Goal: Information Seeking & Learning: Learn about a topic

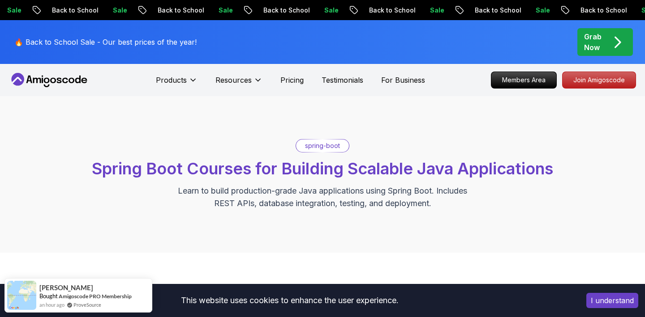
click at [329, 149] on p "spring-boot" at bounding box center [322, 145] width 35 height 9
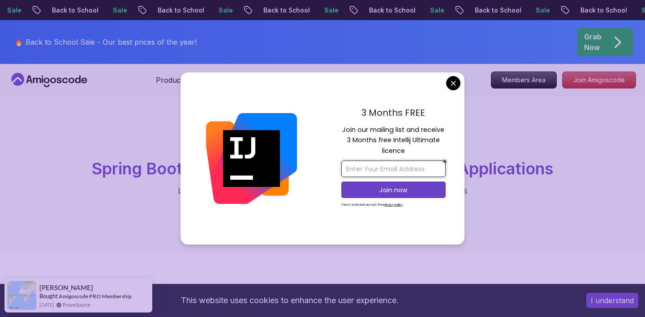
click at [371, 171] on input "email" at bounding box center [393, 169] width 104 height 17
type input "njknj"
click at [374, 193] on p "Join now" at bounding box center [393, 190] width 85 height 9
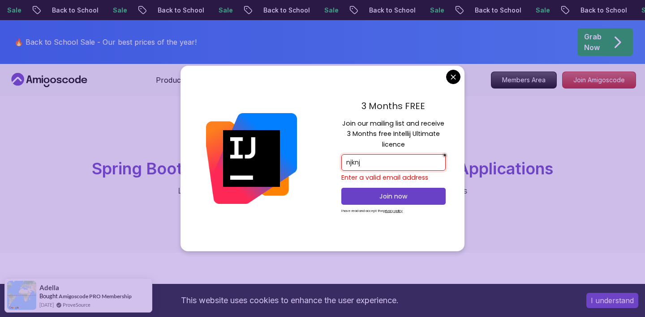
click at [381, 161] on input "njknj" at bounding box center [393, 162] width 104 height 17
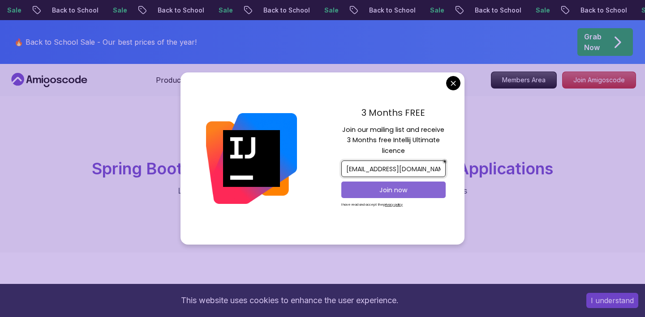
type input "njknj@gmail.ru"
click at [382, 190] on p "Join now" at bounding box center [393, 190] width 85 height 9
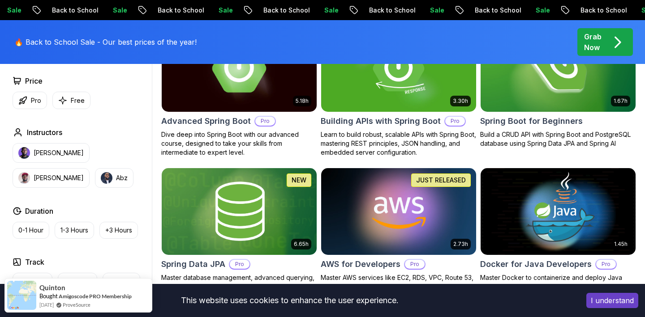
scroll to position [308, 0]
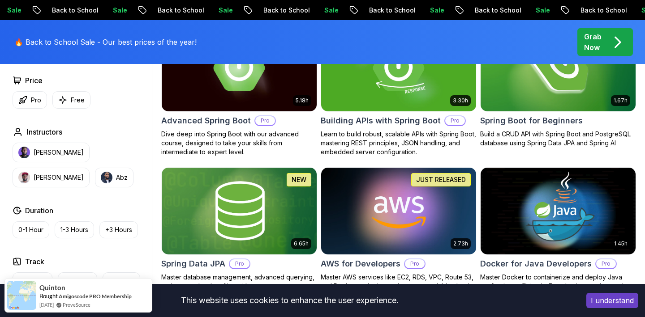
click at [561, 104] on img at bounding box center [557, 67] width 163 height 91
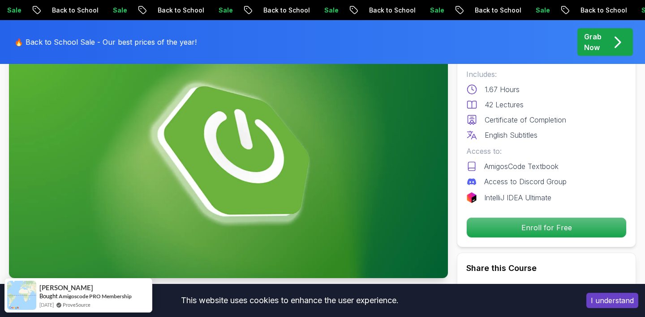
scroll to position [71, 0]
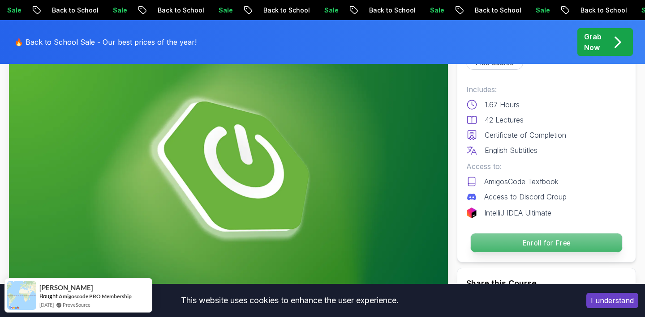
click at [524, 243] on p "Enroll for Free" at bounding box center [546, 243] width 151 height 19
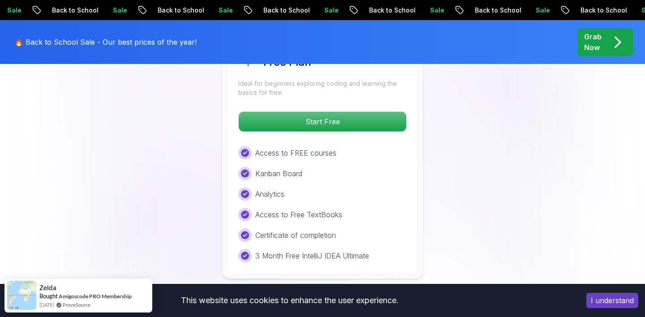
scroll to position [1928, 0]
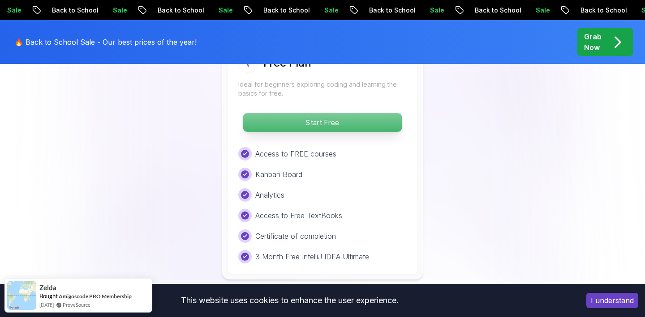
click at [384, 113] on p "Start Free" at bounding box center [322, 122] width 159 height 19
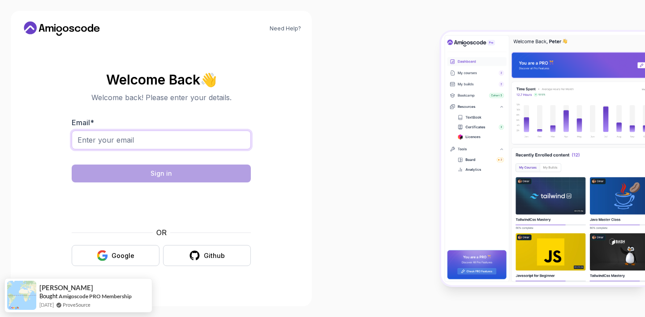
click at [221, 137] on input "Email *" at bounding box center [161, 140] width 179 height 19
click at [211, 81] on span "👋" at bounding box center [208, 79] width 21 height 21
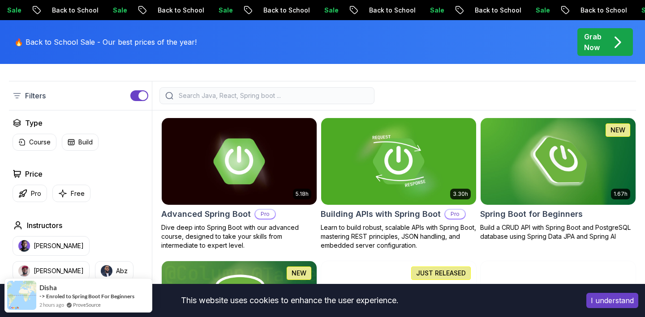
scroll to position [220, 0]
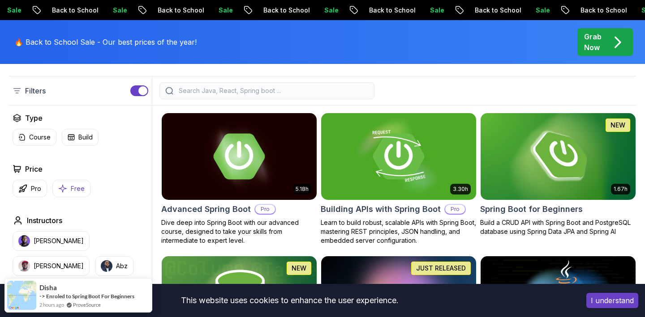
click at [78, 191] on p "Free" at bounding box center [78, 188] width 14 height 9
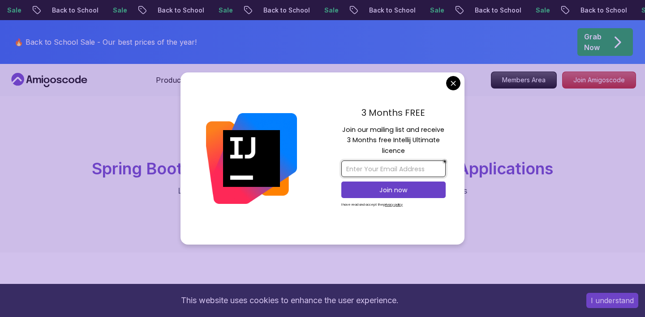
click at [391, 171] on input "email" at bounding box center [393, 169] width 104 height 17
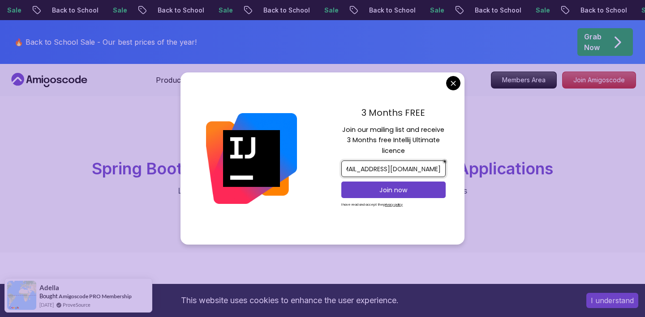
scroll to position [0, 18]
type input "abdurahimovjavohir09@gmail.com"
click at [404, 190] on p "Join now" at bounding box center [393, 190] width 85 height 9
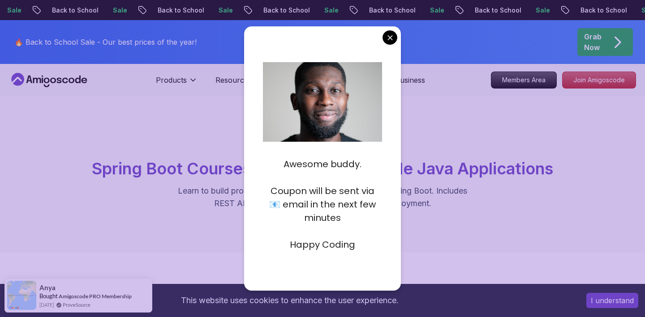
click at [437, 174] on span "Spring Boot Courses for Building Scalable Java Applications" at bounding box center [322, 169] width 461 height 20
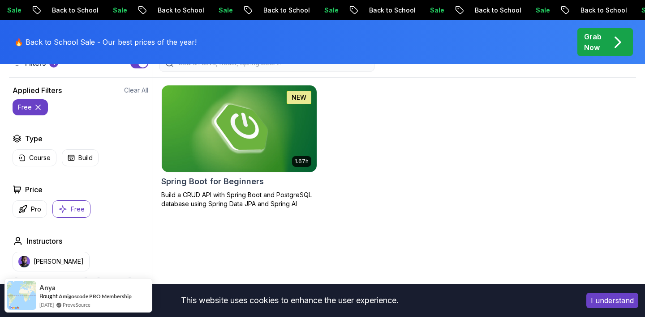
scroll to position [254, 0]
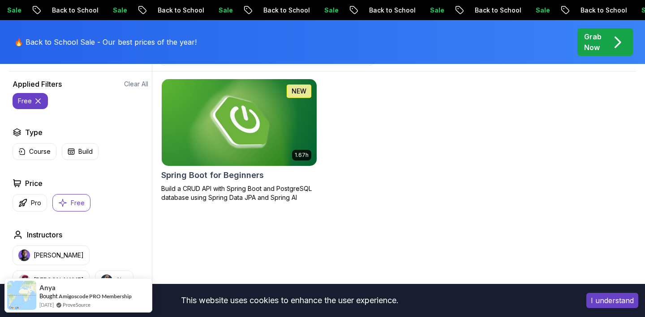
click at [264, 143] on img at bounding box center [239, 122] width 163 height 91
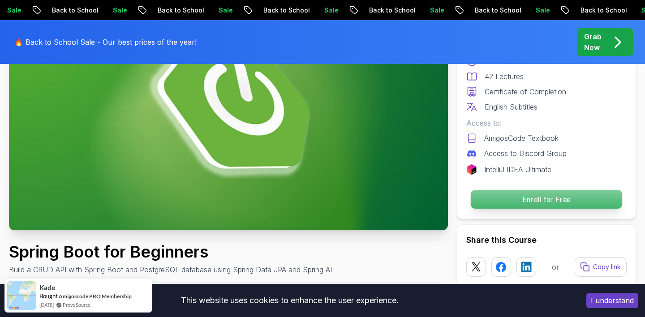
click at [507, 201] on p "Enroll for Free" at bounding box center [546, 199] width 151 height 19
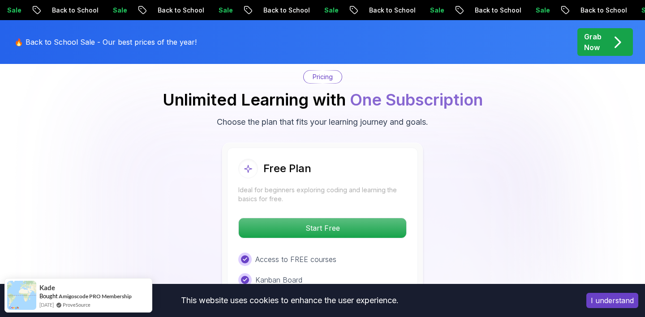
scroll to position [1822, 0]
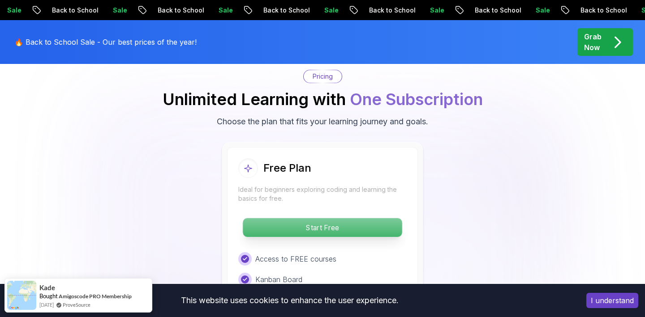
click at [340, 218] on p "Start Free" at bounding box center [322, 227] width 159 height 19
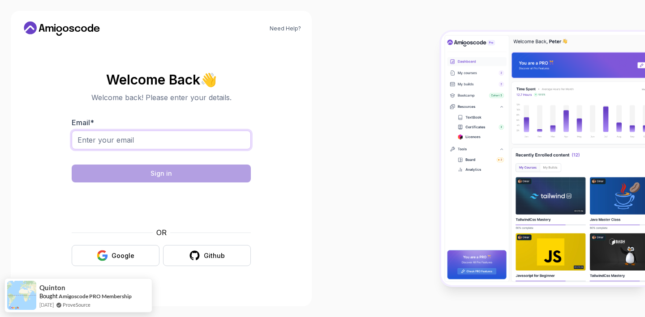
click at [161, 140] on input "Email *" at bounding box center [161, 140] width 179 height 19
type input "abdurahimovjavohir09@gmail.com"
click at [137, 260] on button "Google" at bounding box center [116, 255] width 88 height 21
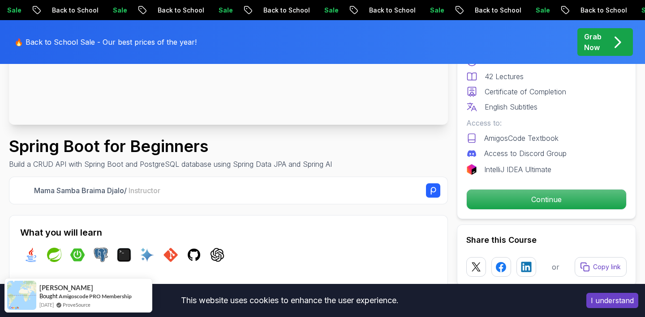
scroll to position [228, 0]
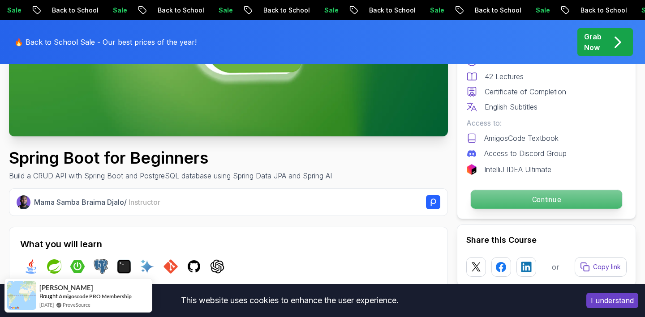
click at [493, 201] on p "Continue" at bounding box center [546, 199] width 151 height 19
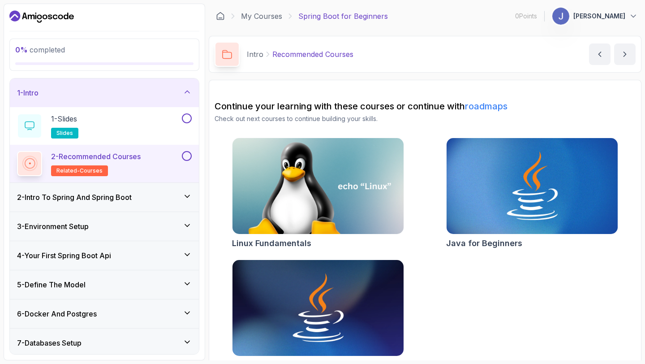
click at [169, 192] on div "2 - Intro To Spring And Spring Boot" at bounding box center [104, 197] width 175 height 11
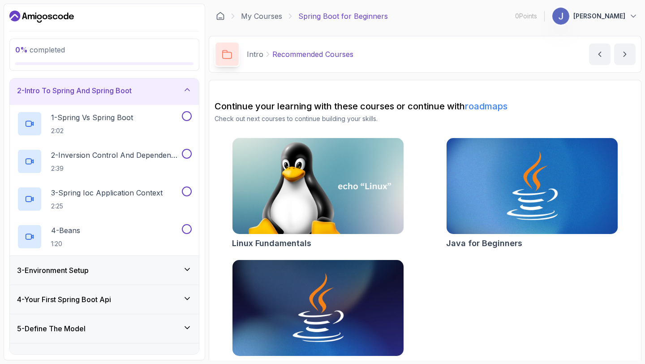
scroll to position [32, 0]
click at [188, 270] on icon at bounding box center [187, 268] width 9 height 9
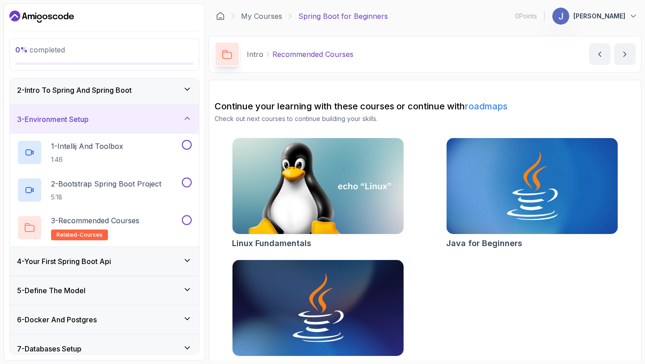
click at [189, 261] on icon at bounding box center [187, 260] width 9 height 9
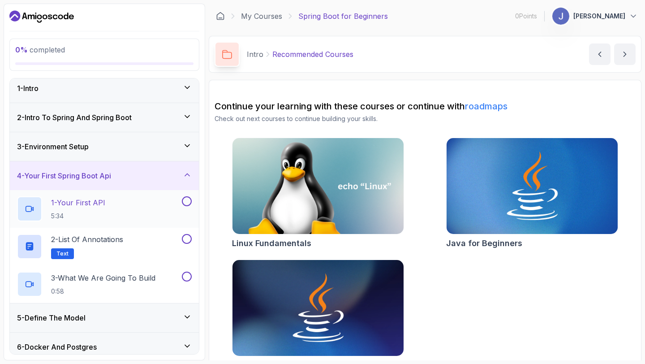
scroll to position [0, 0]
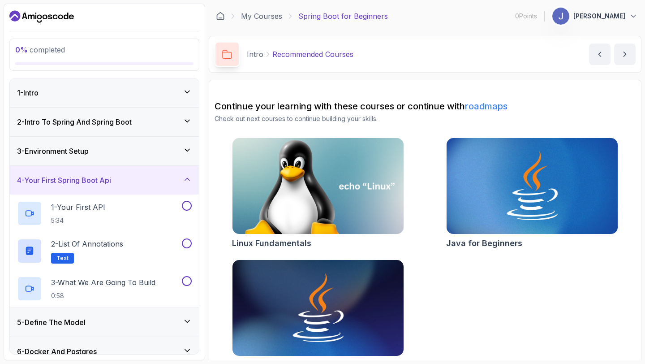
click at [295, 192] on img at bounding box center [318, 186] width 180 height 101
click at [117, 97] on div "1 - Intro" at bounding box center [104, 92] width 175 height 11
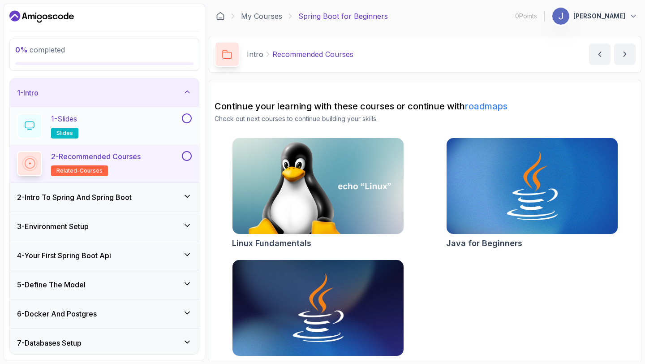
click at [170, 116] on div "1 - Slides slides" at bounding box center [98, 125] width 163 height 25
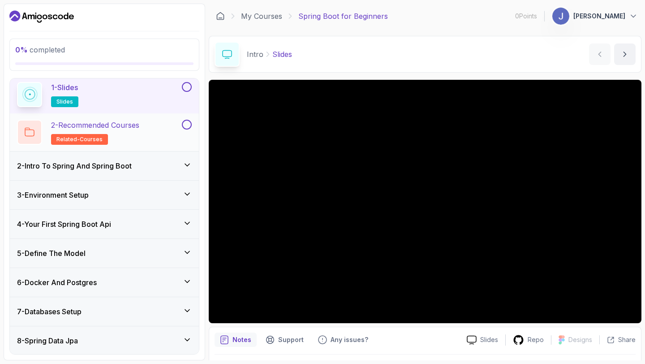
click at [169, 164] on div "2 - Intro To Spring And Spring Boot" at bounding box center [104, 165] width 175 height 11
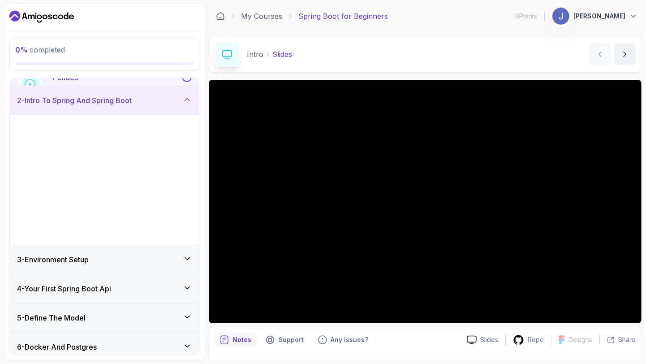
scroll to position [30, 0]
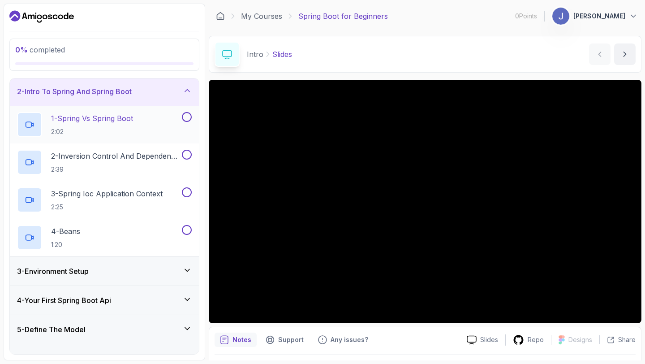
click at [85, 120] on p "1 - Spring Vs Spring Boot" at bounding box center [92, 118] width 82 height 11
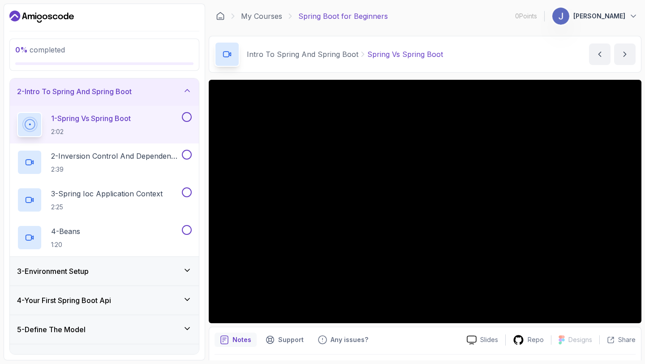
click at [190, 270] on icon at bounding box center [187, 270] width 9 height 9
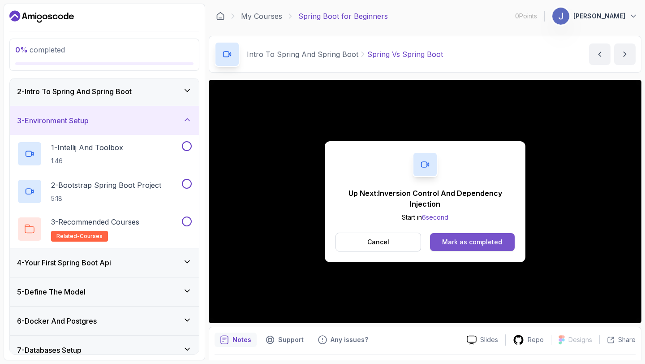
click at [469, 242] on div "Mark as completed" at bounding box center [472, 241] width 60 height 9
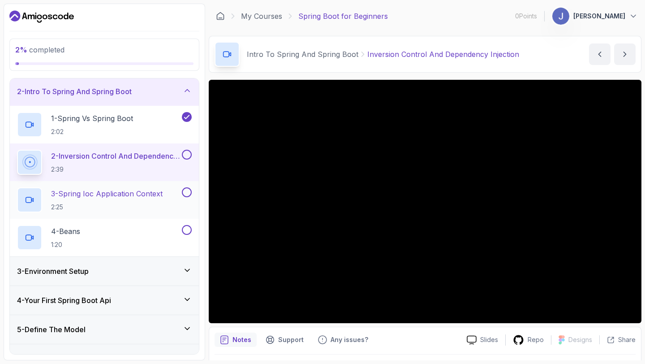
click at [188, 191] on button at bounding box center [187, 192] width 10 height 10
click at [186, 189] on icon at bounding box center [187, 192] width 8 height 9
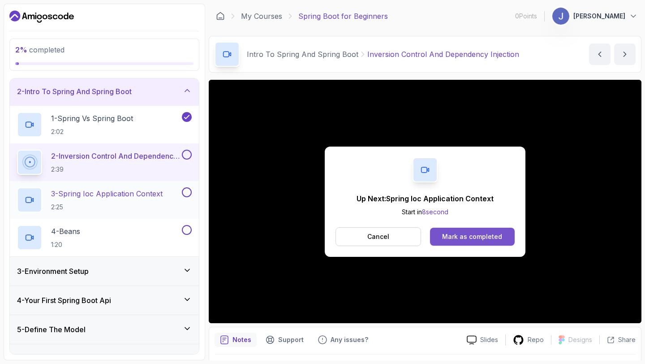
click at [454, 240] on button "Mark as completed" at bounding box center [472, 236] width 85 height 18
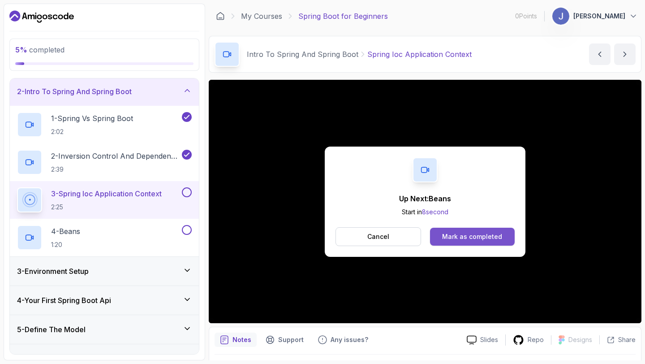
click at [463, 238] on div "Mark as completed" at bounding box center [472, 236] width 60 height 9
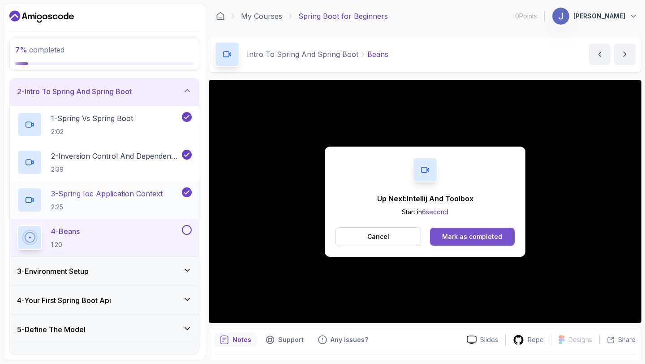
click at [478, 238] on div "Mark as completed" at bounding box center [472, 236] width 60 height 9
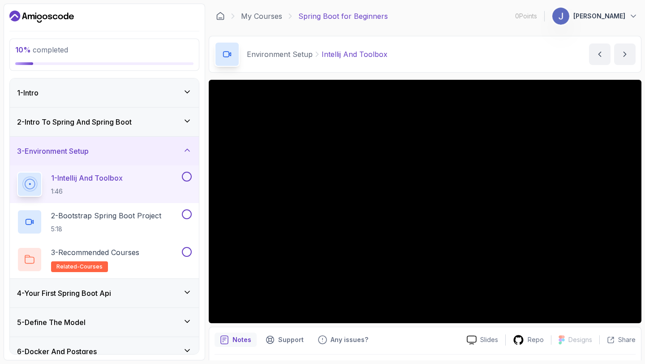
click at [51, 14] on icon "Dashboard" at bounding box center [41, 16] width 64 height 14
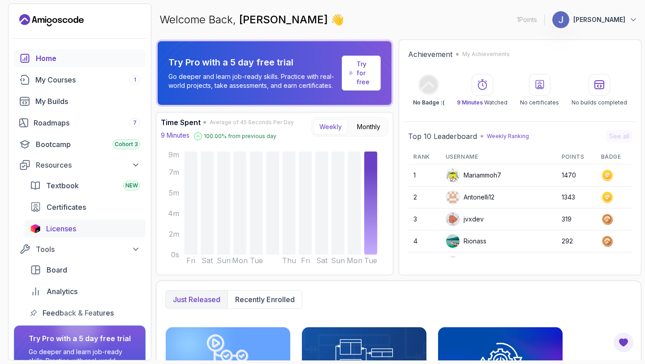
click at [77, 228] on div "Licenses" at bounding box center [93, 228] width 94 height 11
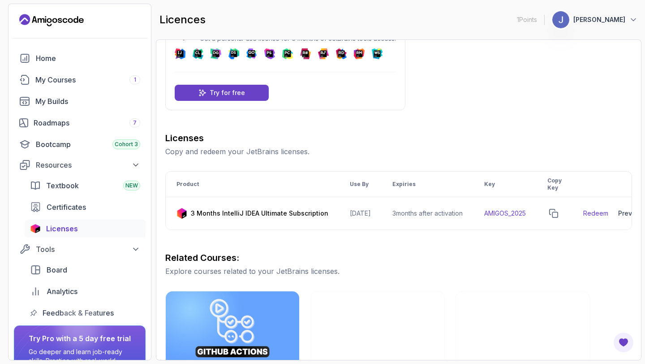
scroll to position [47, 0]
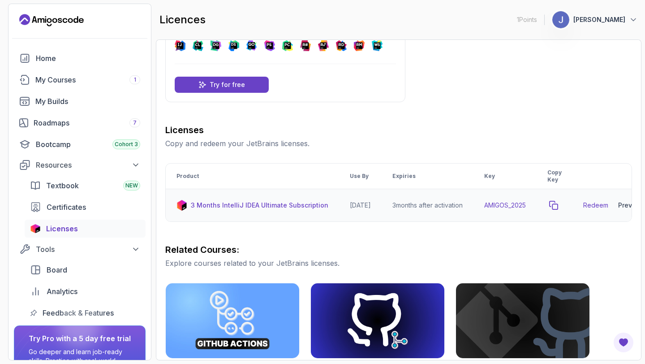
click at [558, 203] on icon "copy-button" at bounding box center [553, 205] width 9 height 9
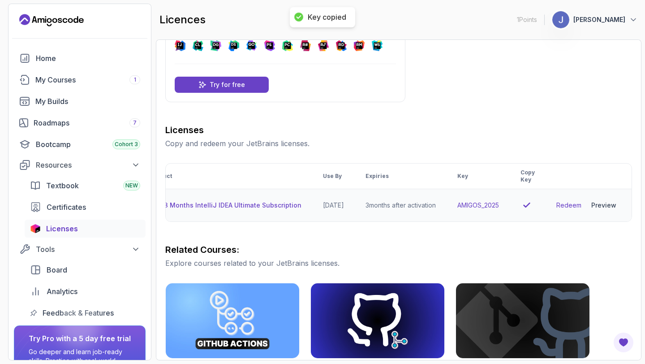
scroll to position [0, 0]
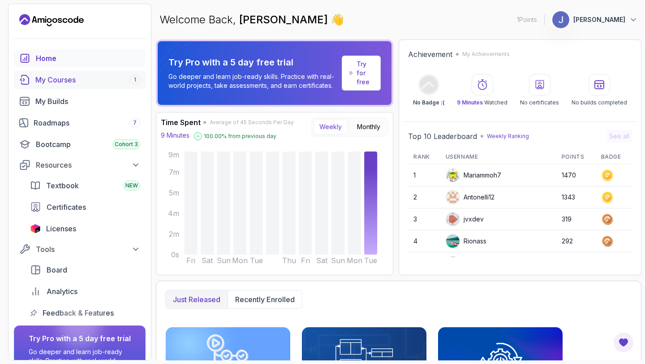
click at [81, 73] on link "My Courses 1" at bounding box center [80, 80] width 132 height 18
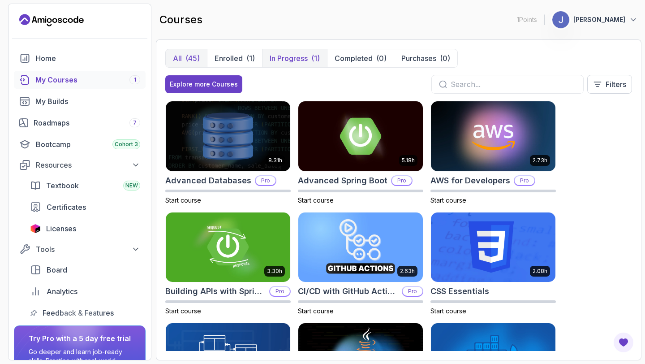
click at [282, 54] on p "In Progress" at bounding box center [289, 58] width 38 height 11
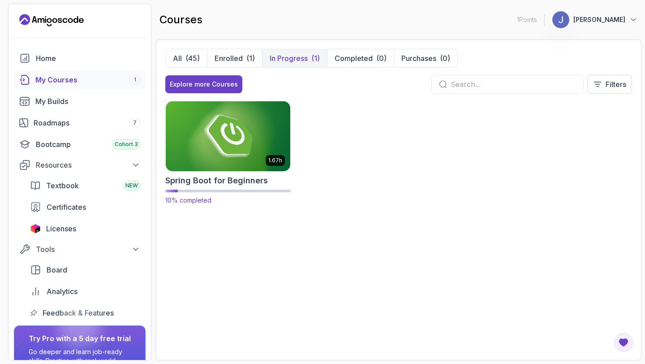
click at [245, 138] on img at bounding box center [228, 135] width 131 height 73
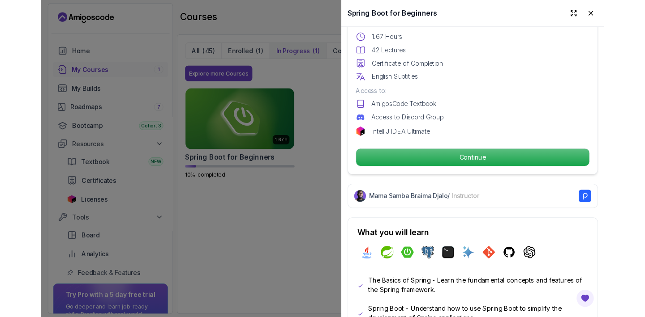
scroll to position [272, 0]
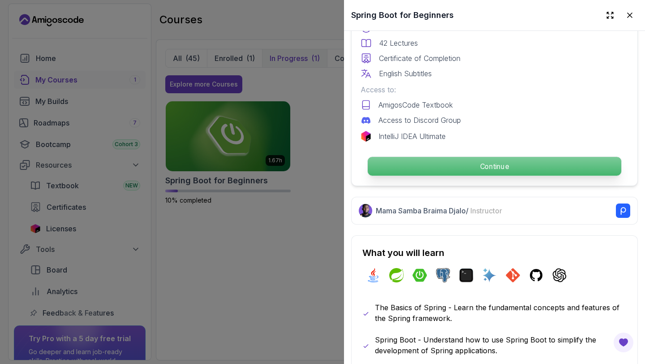
click at [454, 167] on p "Continue" at bounding box center [494, 166] width 253 height 19
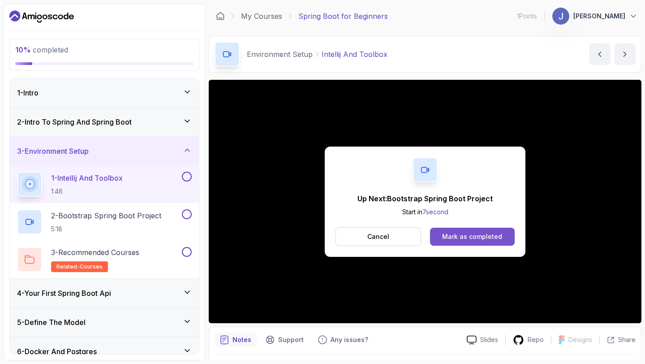
click at [465, 240] on button "Mark as completed" at bounding box center [472, 236] width 85 height 18
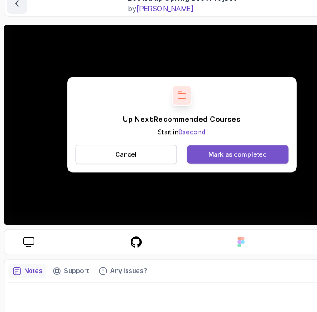
click at [204, 147] on div "Mark as completed" at bounding box center [207, 148] width 51 height 7
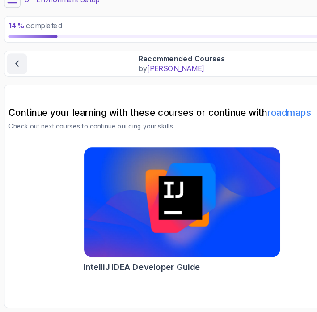
click at [169, 240] on img at bounding box center [159, 216] width 180 height 101
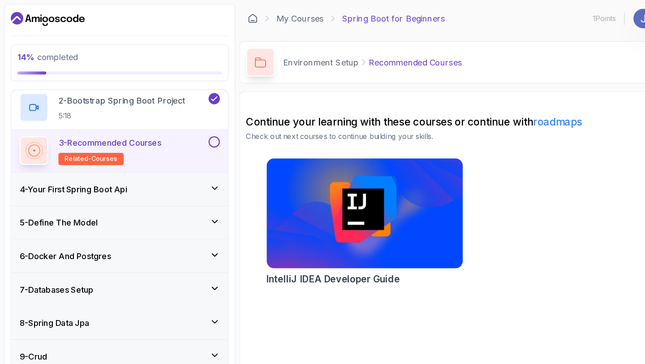
scroll to position [129, 0]
click at [139, 161] on div "4 - Your First Spring Boot Api" at bounding box center [104, 164] width 175 height 11
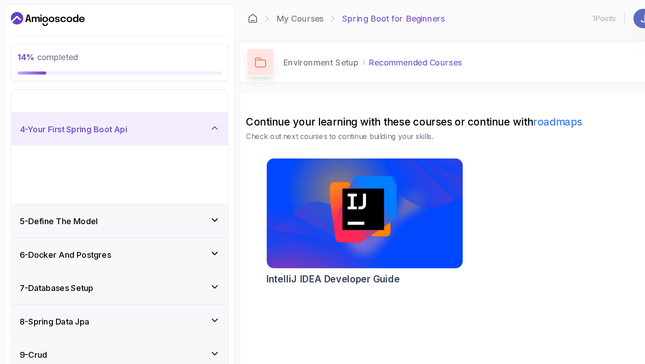
scroll to position [73, 0]
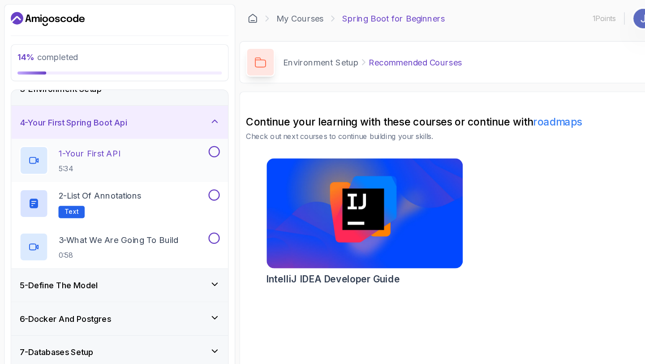
click at [118, 140] on div "1 - Your First API 5:34" at bounding box center [98, 139] width 163 height 25
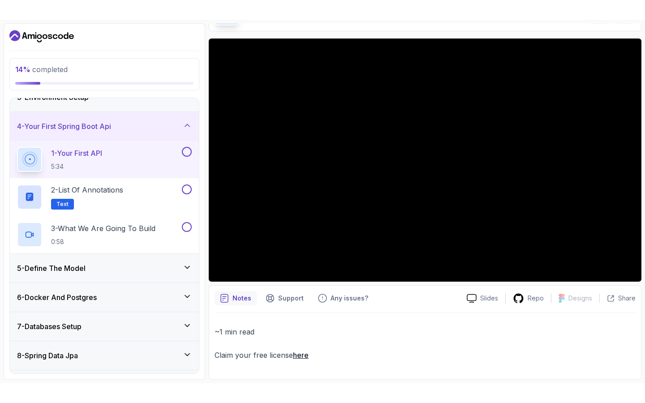
scroll to position [21, 0]
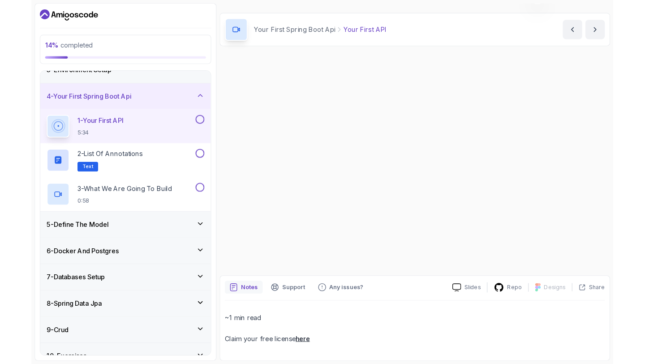
scroll to position [61, 0]
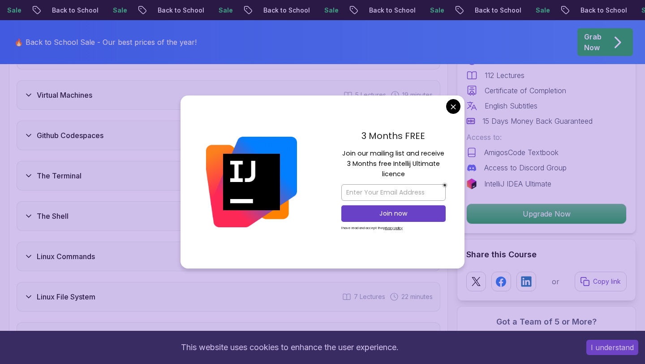
scroll to position [1428, 0]
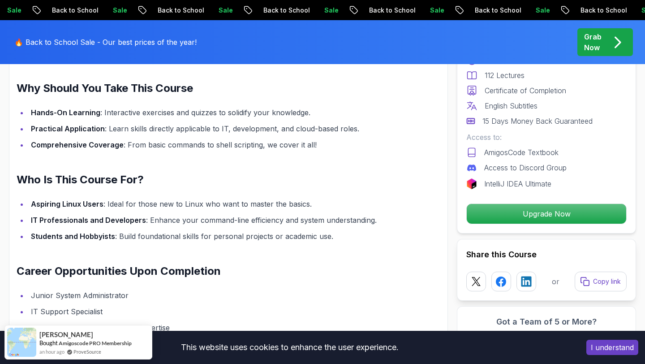
scroll to position [540, 0]
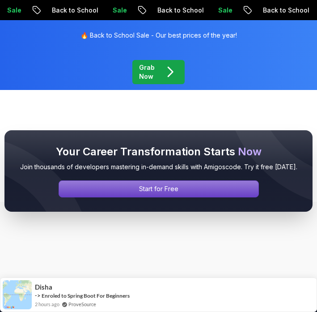
scroll to position [305, 0]
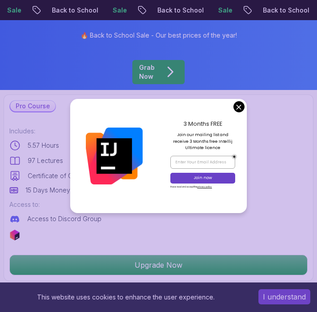
click at [217, 199] on div "3 Months FREE Join our mailing list and receive 3 Months free Intellij Ultimate…" at bounding box center [203, 156] width 89 height 115
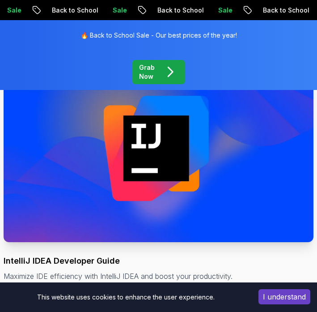
scroll to position [0, 0]
